Goal: Task Accomplishment & Management: Use online tool/utility

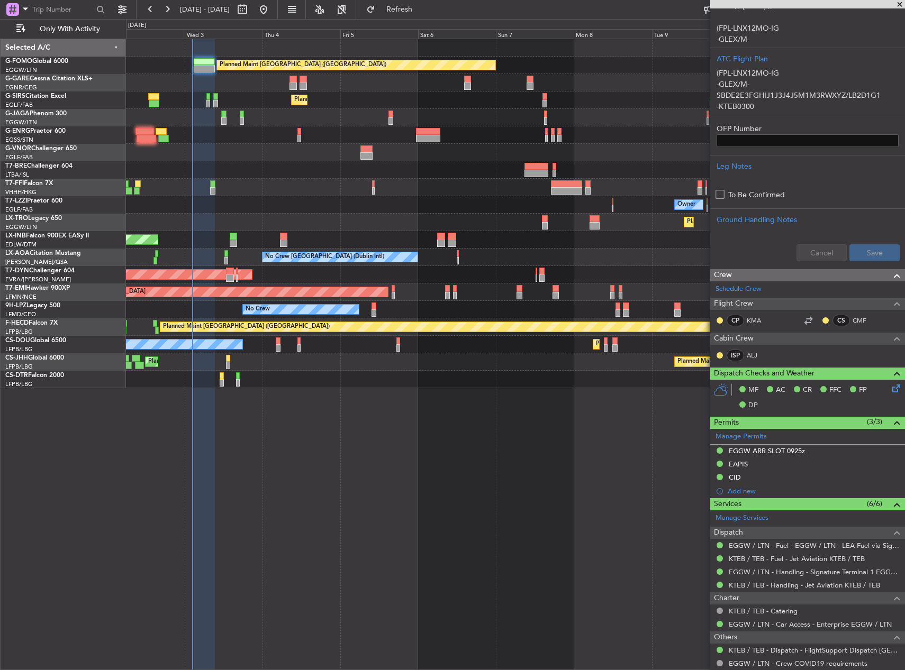
scroll to position [181, 0]
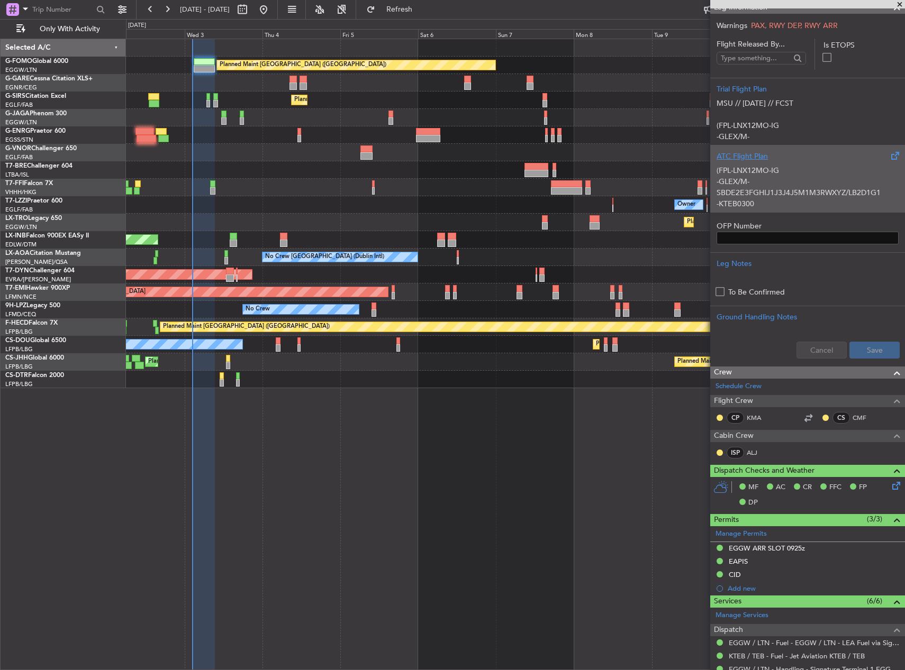
click at [770, 195] on p "-GLEX/M-SBDE2E3FGHIJ1J3J4J5M1M3RWXYZ/LB2D1G1" at bounding box center [808, 187] width 182 height 22
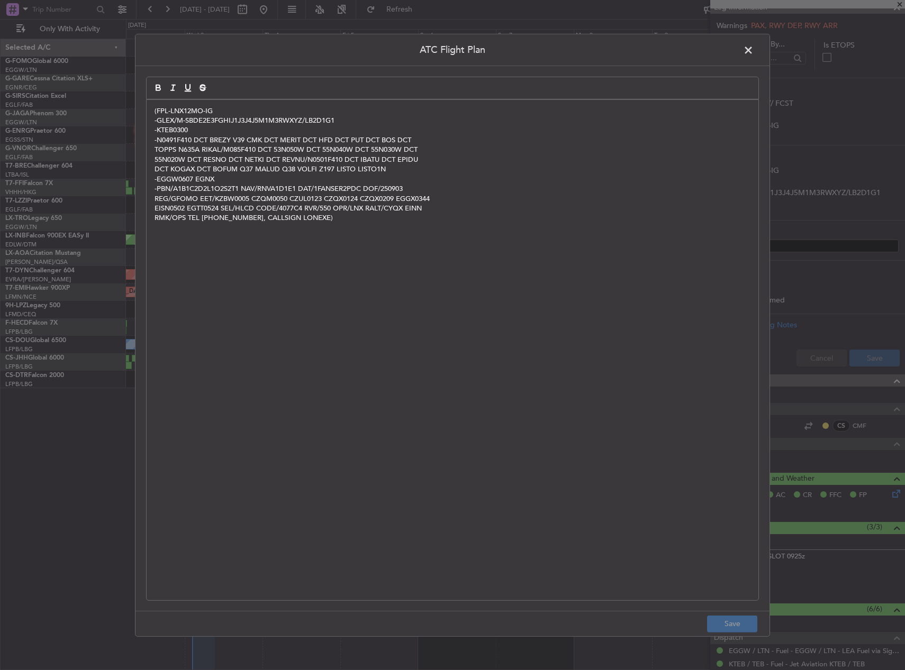
click at [282, 303] on div "(FPL-LNX12MO-IG -GLEX/M-SBDE2E3FGHIJ1J3J4J5M1M3RWXYZ/LB2D1G1 -KTEB0300 -N0491F4…" at bounding box center [453, 349] width 612 height 501
click at [726, 621] on button "Save" at bounding box center [732, 624] width 50 height 17
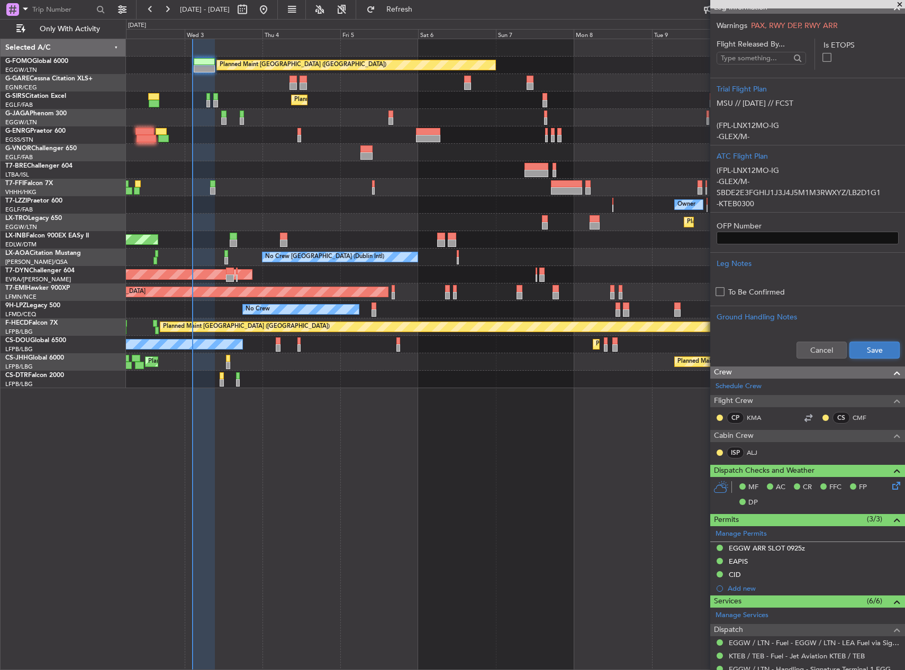
click at [874, 342] on button "Save" at bounding box center [874, 350] width 50 height 17
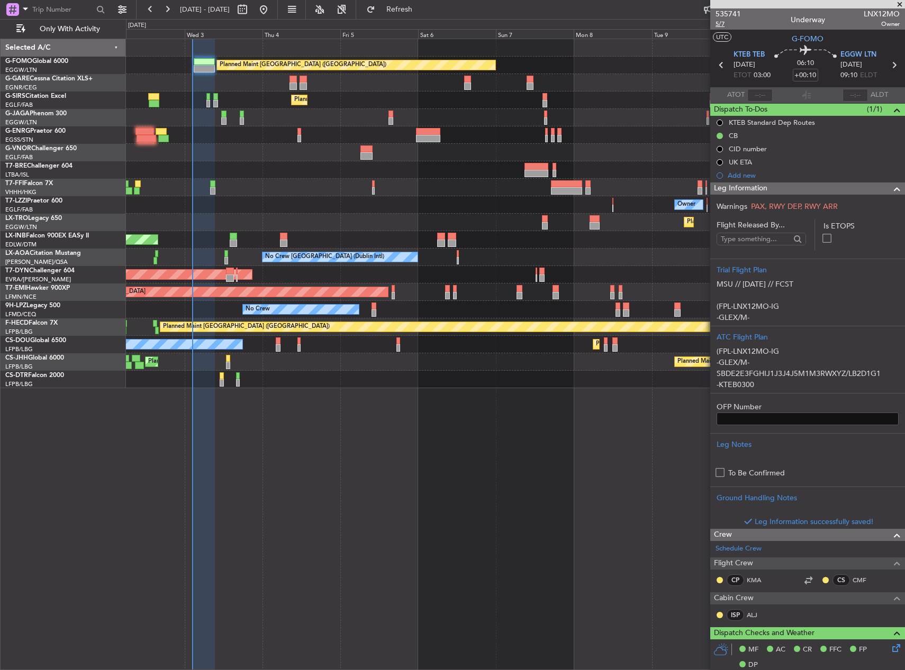
click at [723, 21] on span "5/7" at bounding box center [727, 24] width 25 height 9
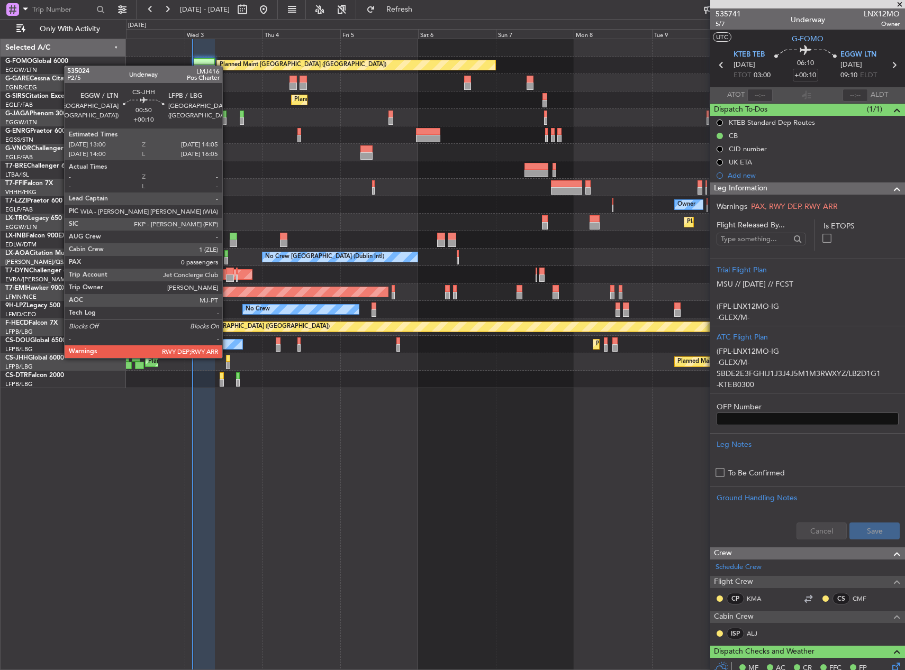
click at [227, 357] on div at bounding box center [228, 358] width 4 height 7
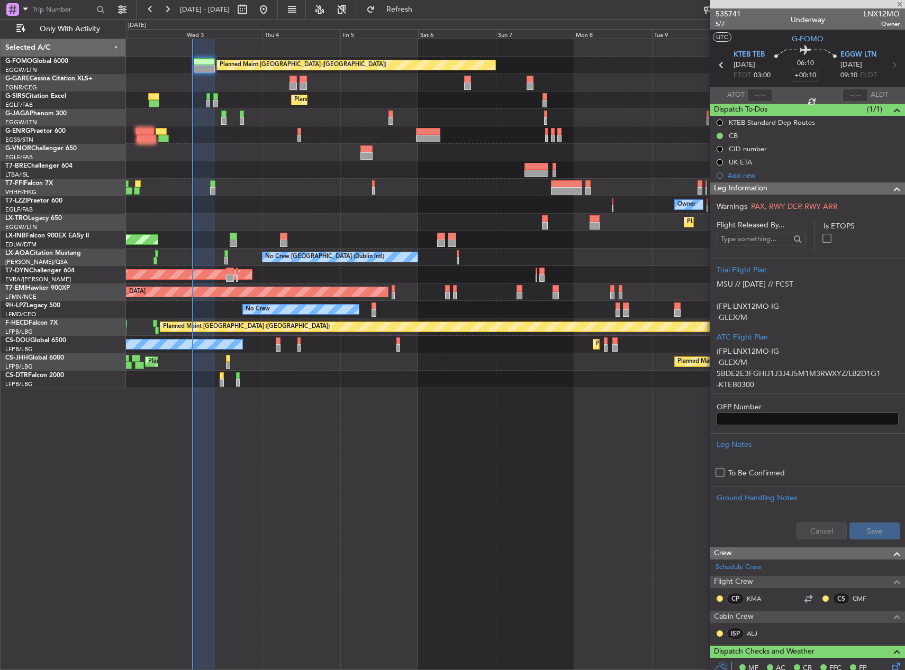
type input "0"
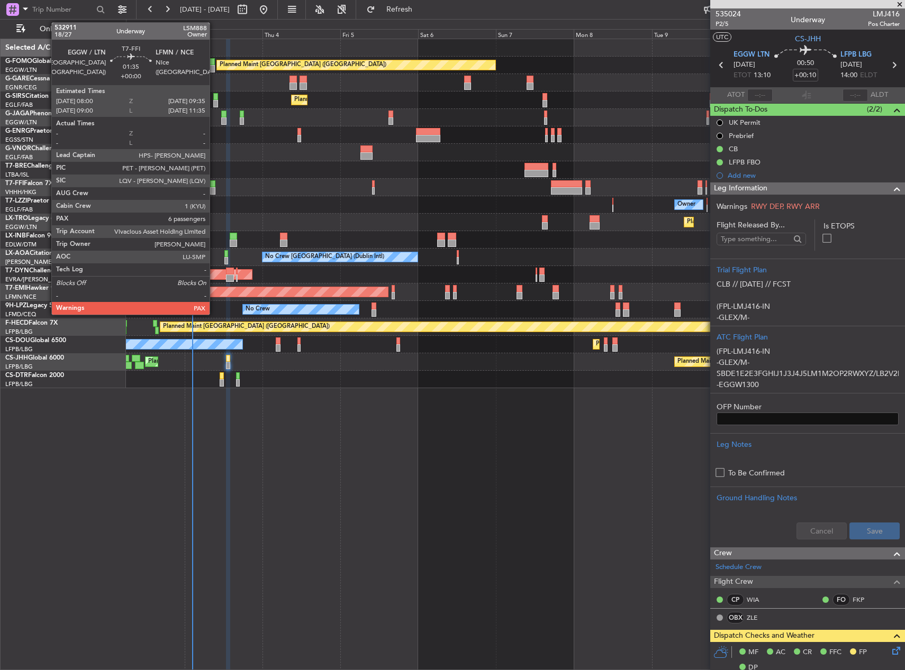
click at [214, 187] on div at bounding box center [212, 190] width 5 height 7
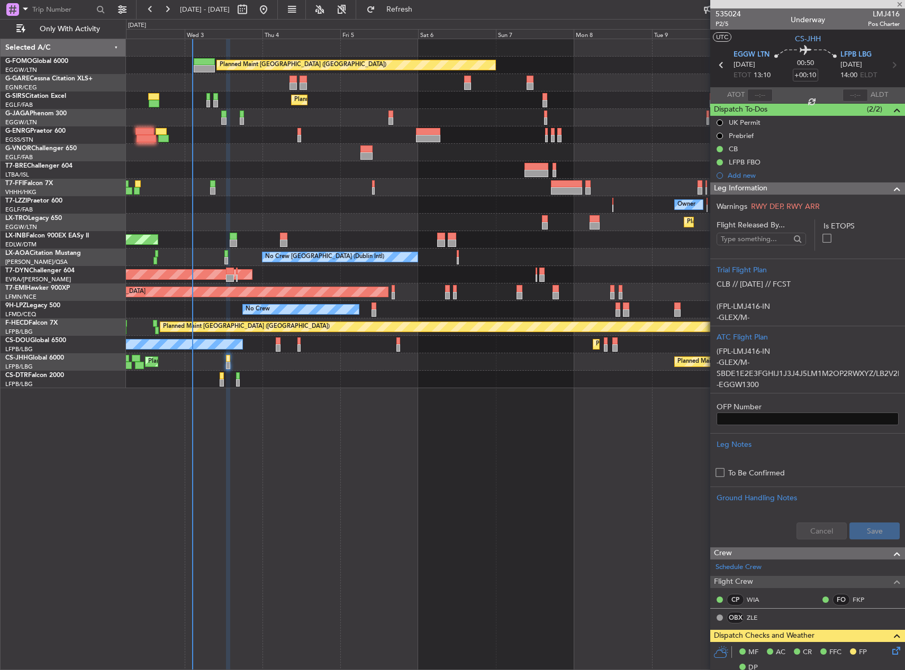
type input "6"
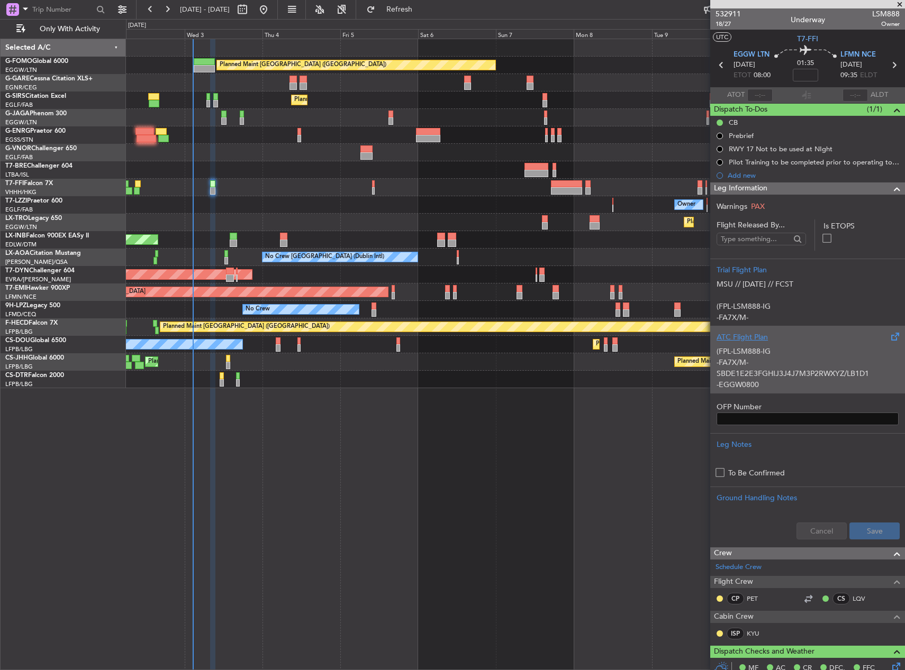
click at [811, 372] on div "(FPL-LSM888-IG -FA7X/M-SBDE1E2E3FGHIJ3J4J7M3P2RWXYZ/LB1D1 -EGGW0800 -N0491F370 …" at bounding box center [808, 365] width 182 height 45
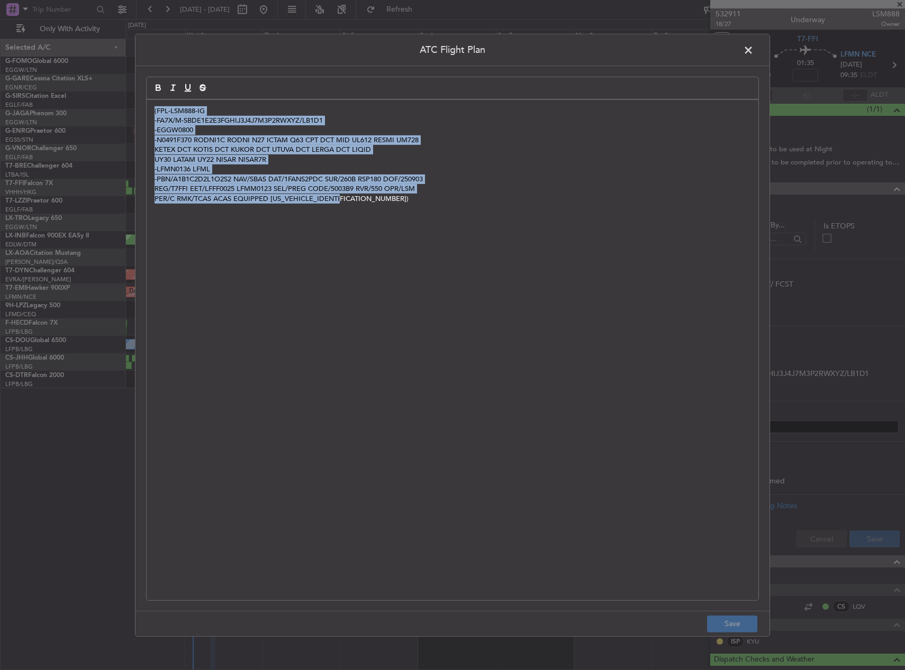
drag, startPoint x: 470, startPoint y: 322, endPoint x: -3, endPoint y: -59, distance: 607.5
click at [0, 0] on html "[DATE] - [DATE] Refresh Quick Links Only With Activity Planned Maint [GEOGRAPHI…" at bounding box center [452, 335] width 905 height 670
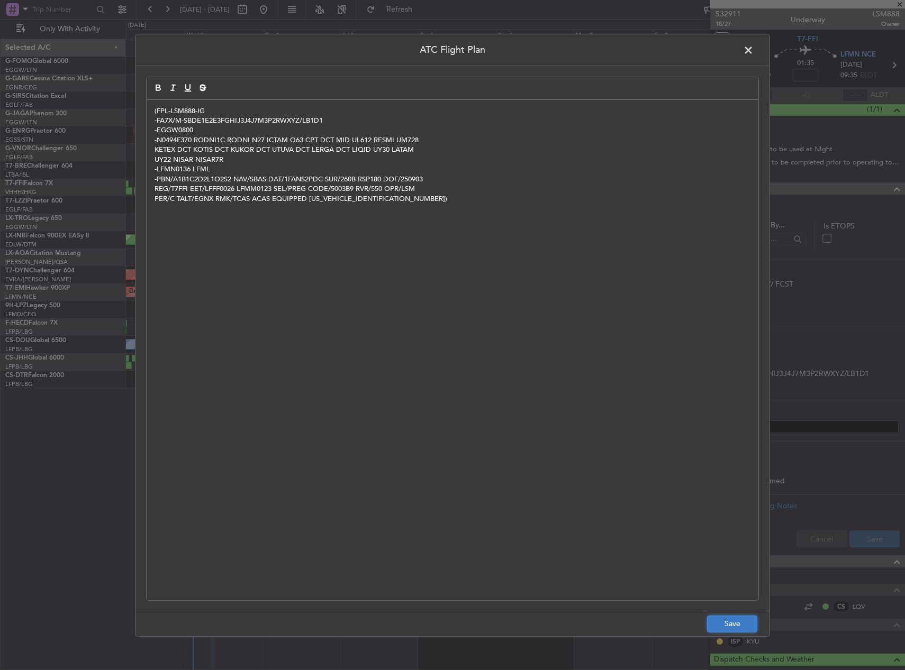
click at [748, 626] on button "Save" at bounding box center [732, 624] width 50 height 17
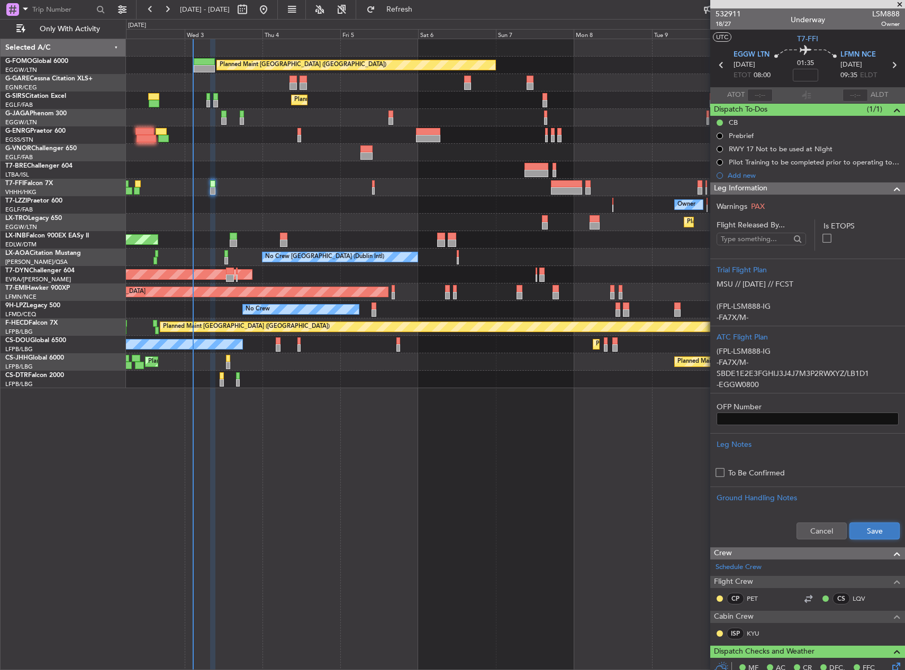
click at [859, 530] on button "Save" at bounding box center [874, 531] width 50 height 17
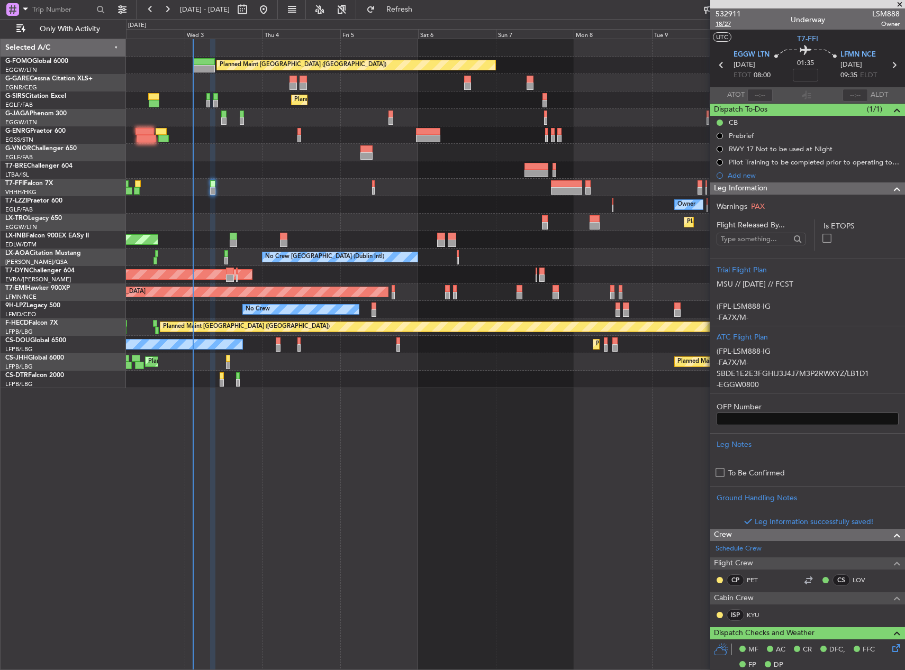
click at [729, 22] on span "18/27" at bounding box center [727, 24] width 25 height 9
